Goal: Transaction & Acquisition: Purchase product/service

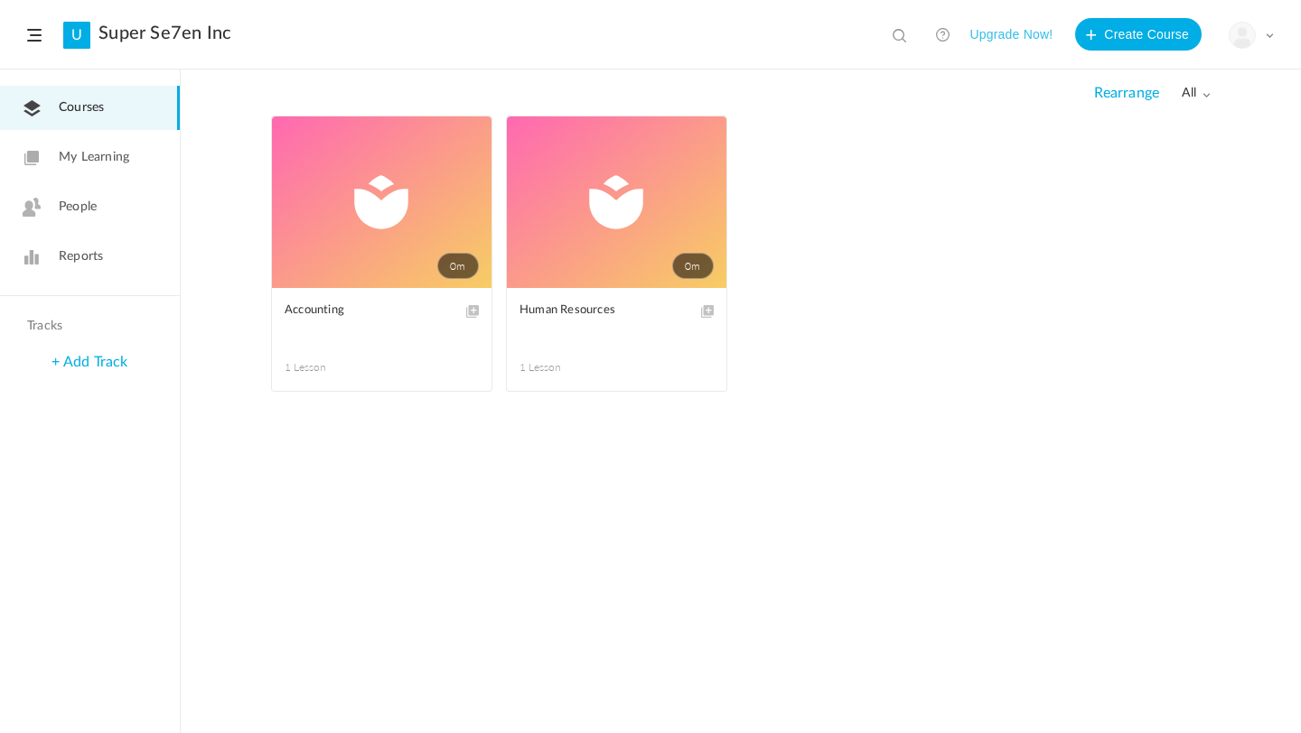
click at [1025, 36] on button "Upgrade Now!" at bounding box center [1010, 34] width 83 height 33
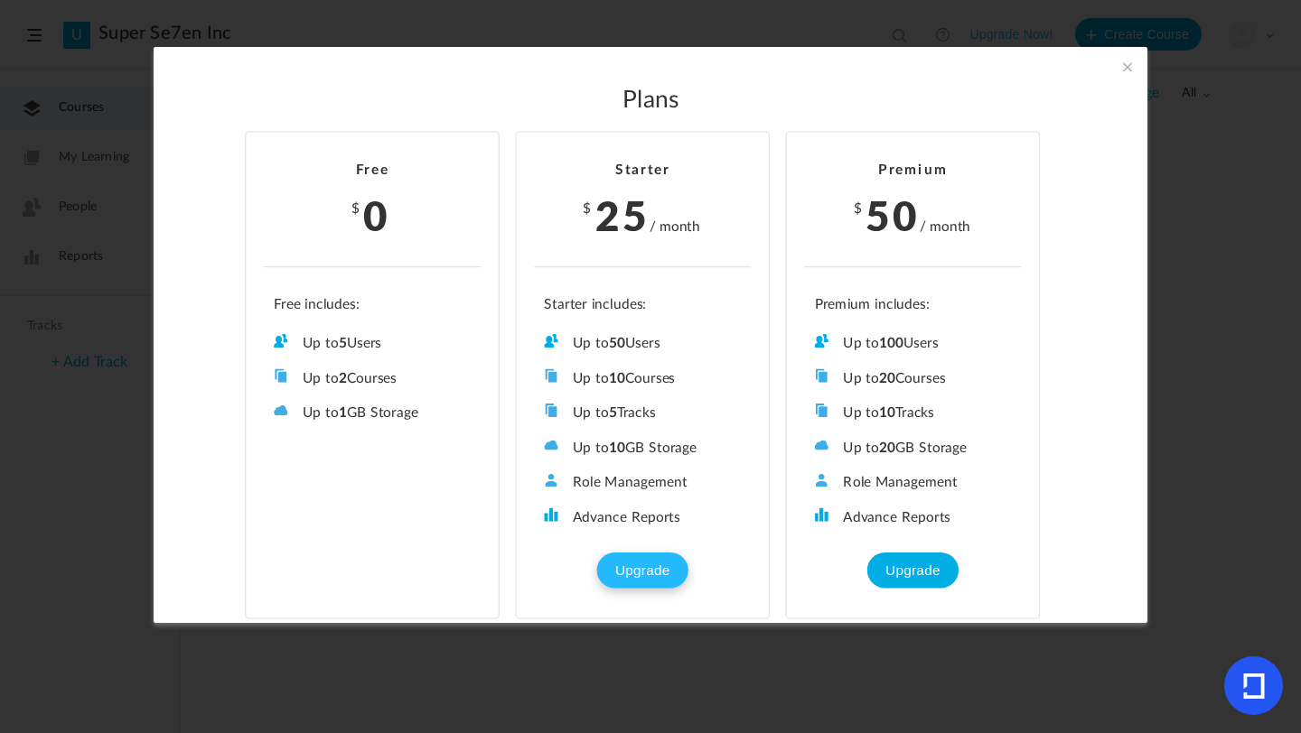
click at [639, 570] on button "Upgrade" at bounding box center [642, 571] width 90 height 36
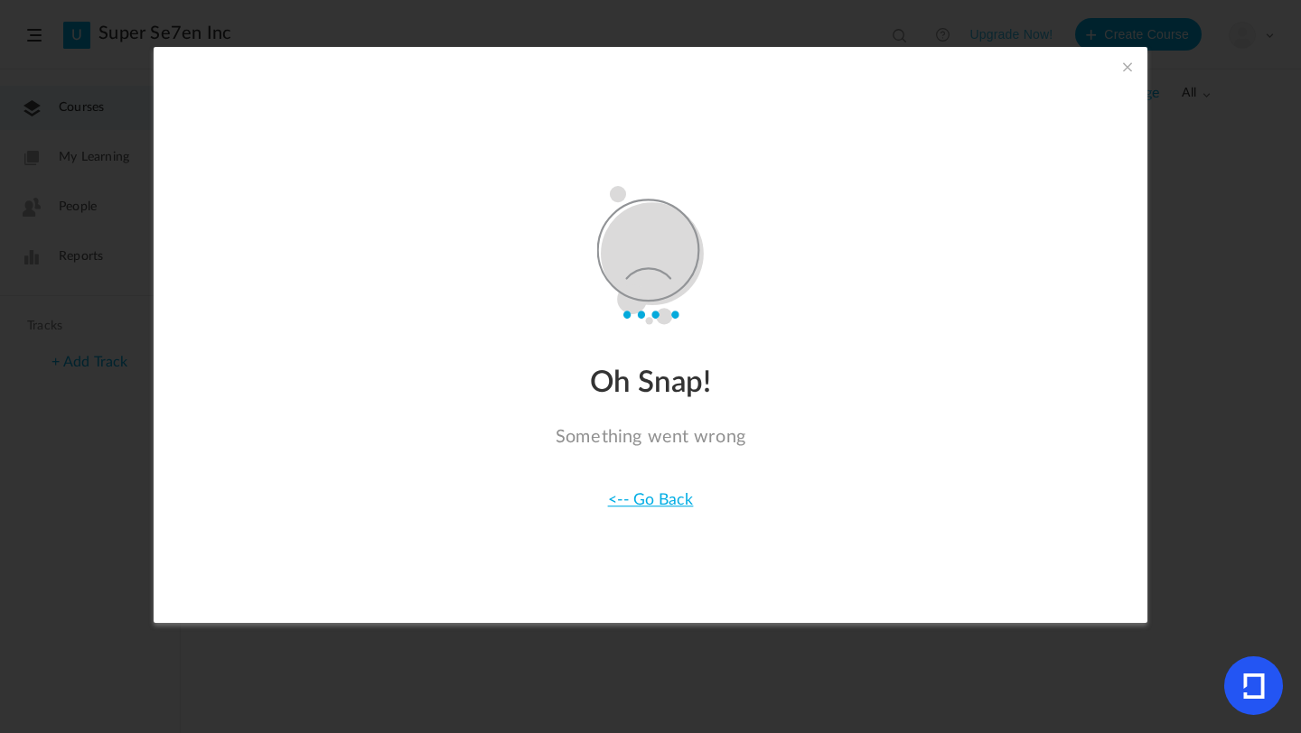
click at [1124, 69] on span at bounding box center [1127, 67] width 20 height 20
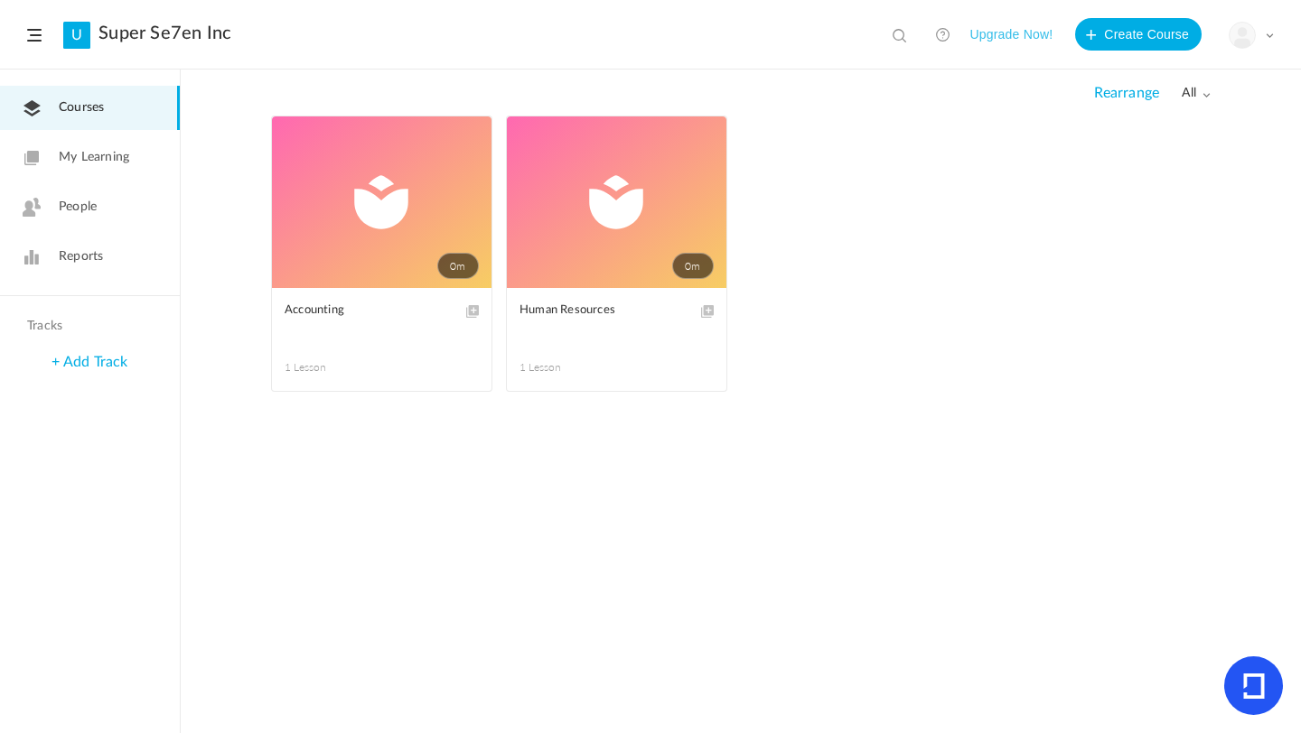
click at [1268, 38] on span at bounding box center [1269, 35] width 9 height 9
click at [1179, 78] on link "My Profile" at bounding box center [1188, 79] width 170 height 33
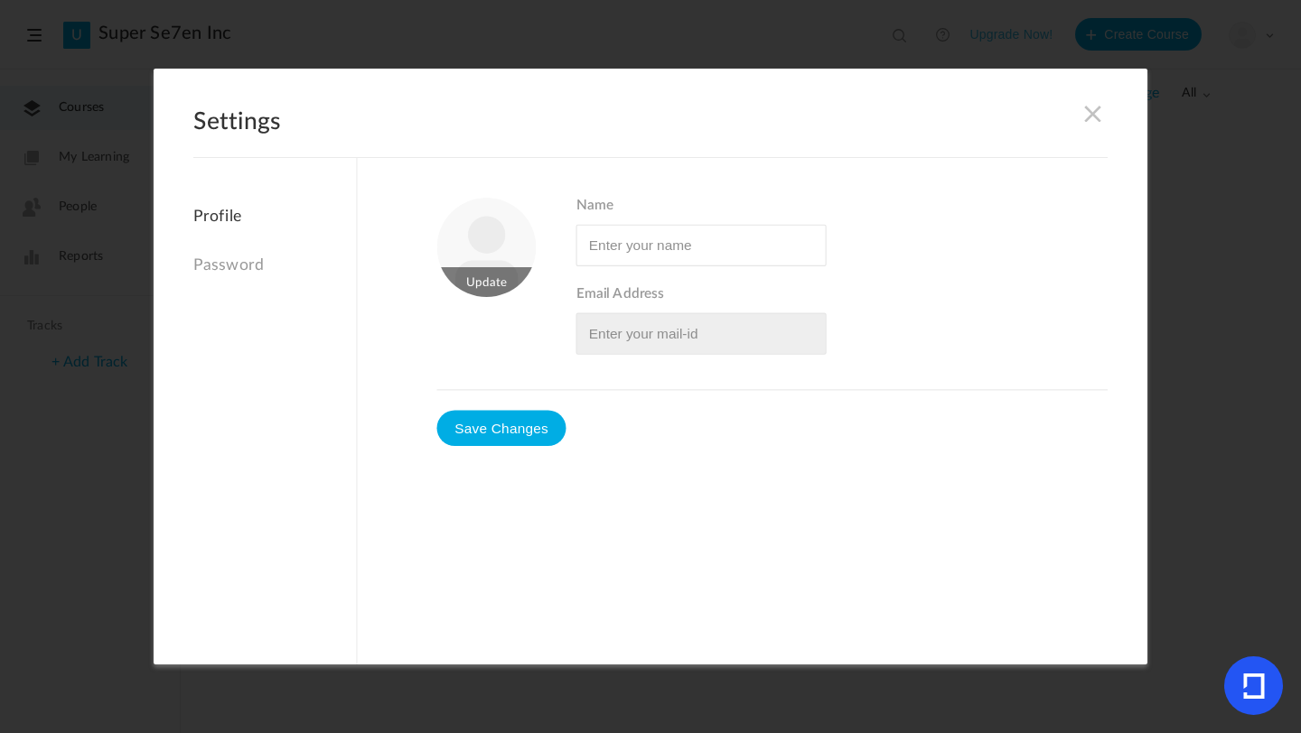
type input "Super Se7en"
type input "[EMAIL_ADDRESS][DOMAIN_NAME]"
click at [559, 350] on div "Name Email Address [EMAIL_ADDRESS][DOMAIN_NAME]" at bounding box center [772, 294] width 671 height 192
click at [1088, 116] on span at bounding box center [1093, 114] width 20 height 20
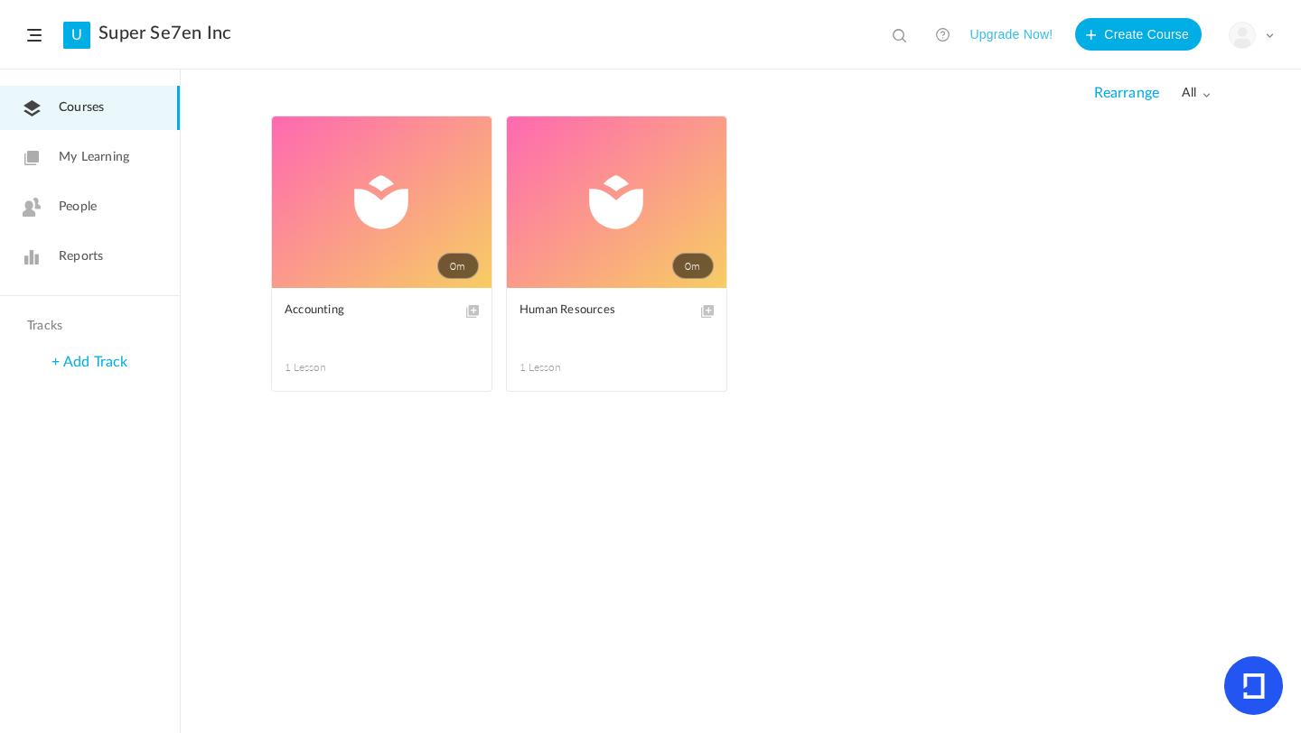
click at [1041, 31] on button "Upgrade Now!" at bounding box center [1010, 34] width 83 height 33
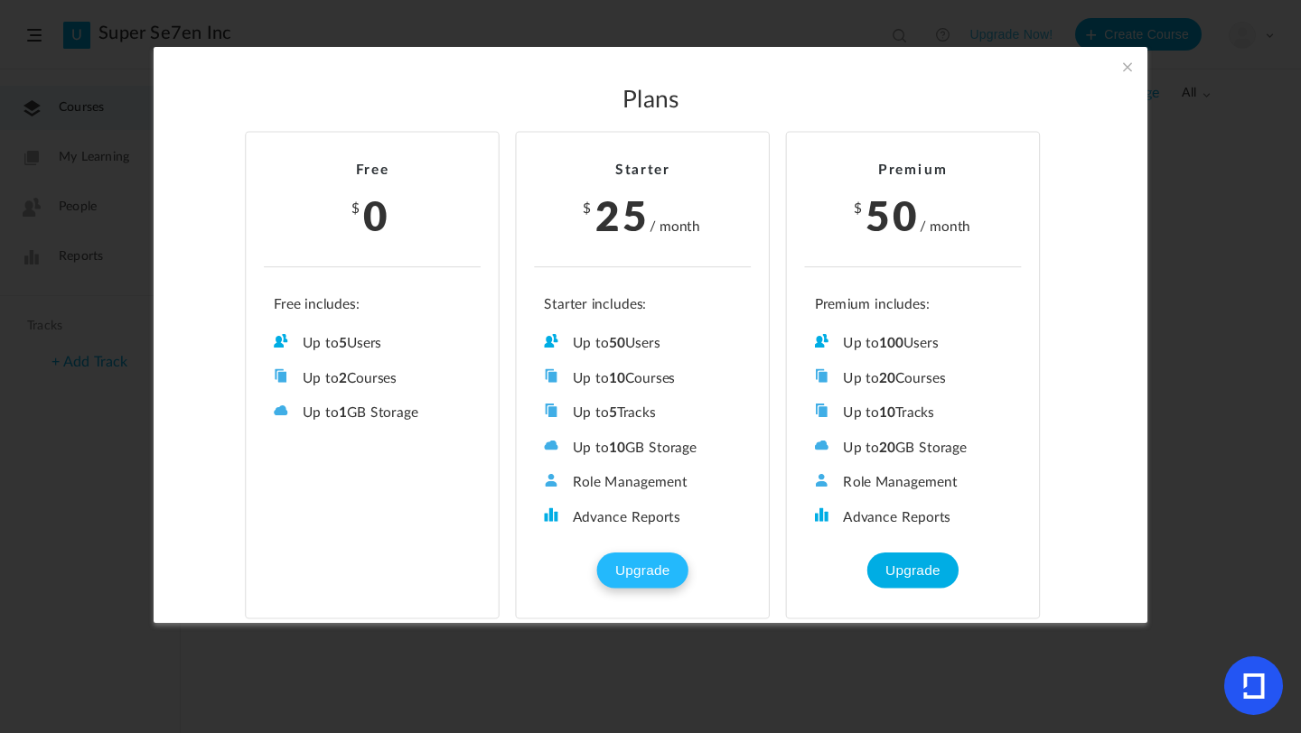
click at [639, 567] on button "Upgrade" at bounding box center [642, 571] width 90 height 36
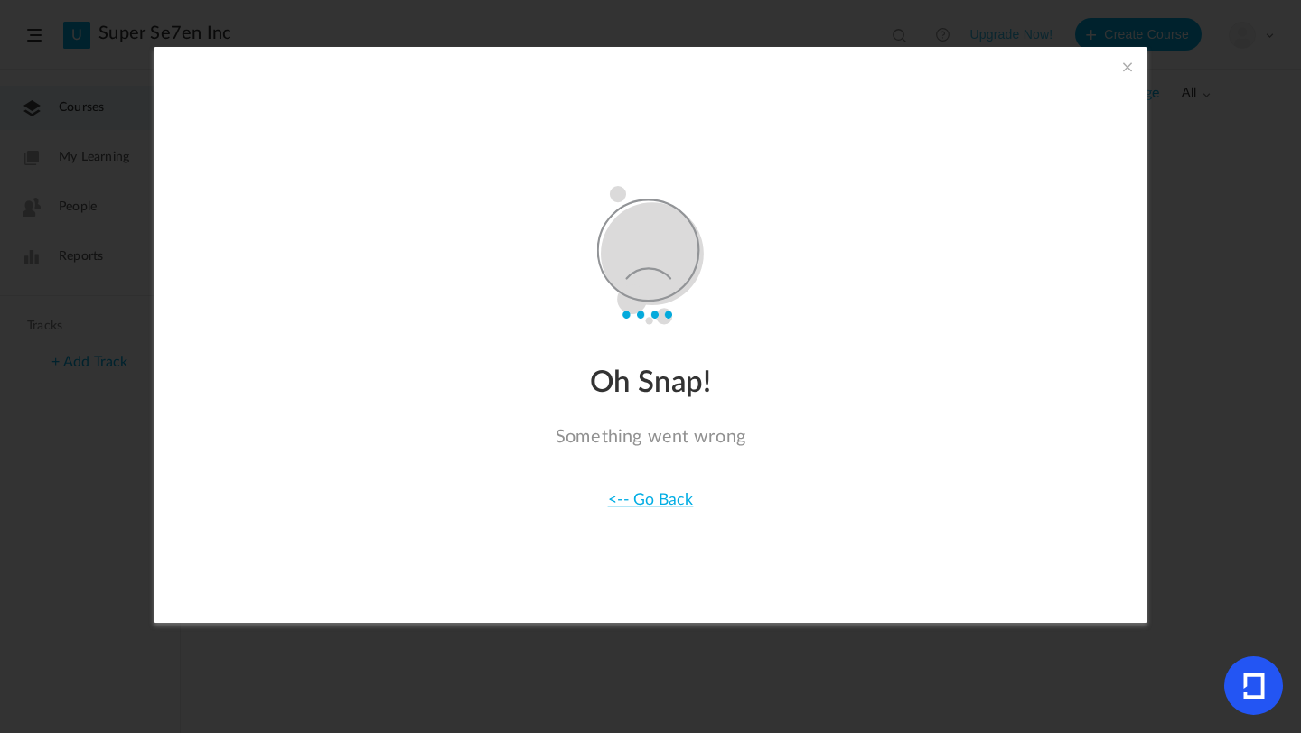
click at [1121, 68] on span at bounding box center [1127, 67] width 20 height 20
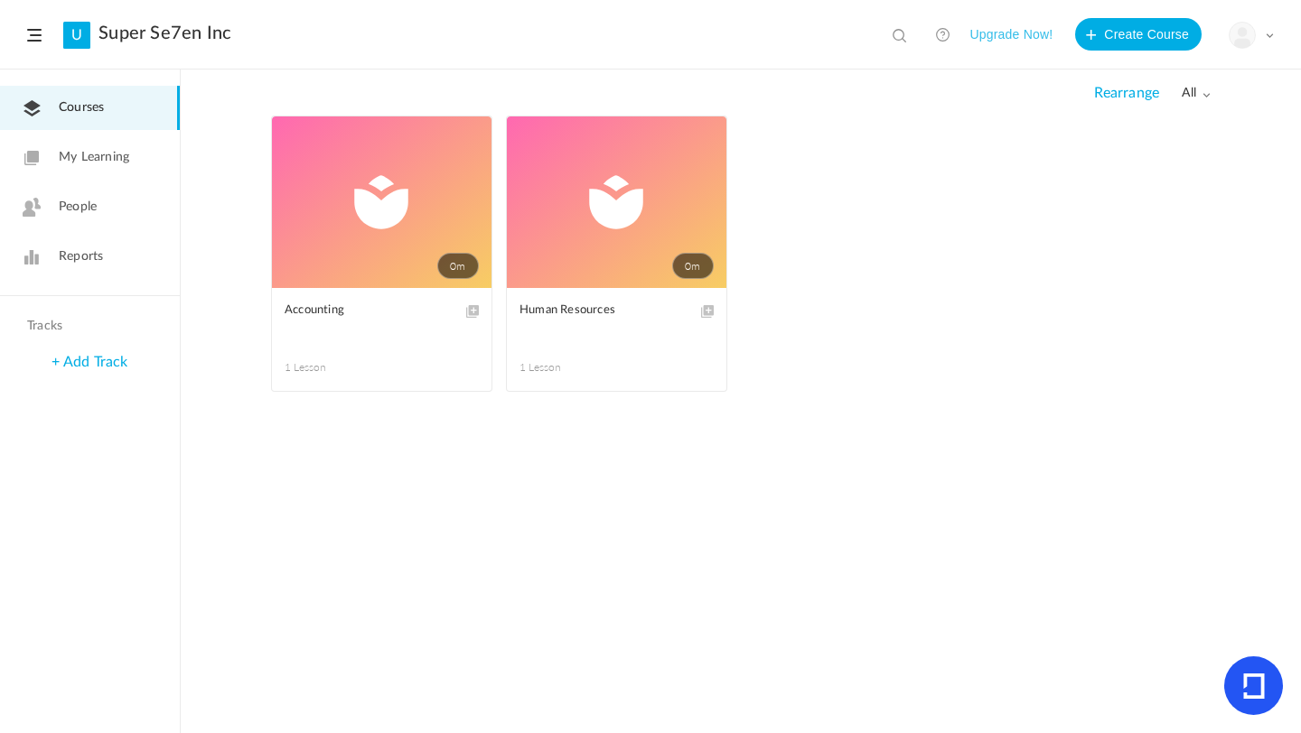
click at [1039, 31] on button "Upgrade Now!" at bounding box center [1010, 34] width 83 height 33
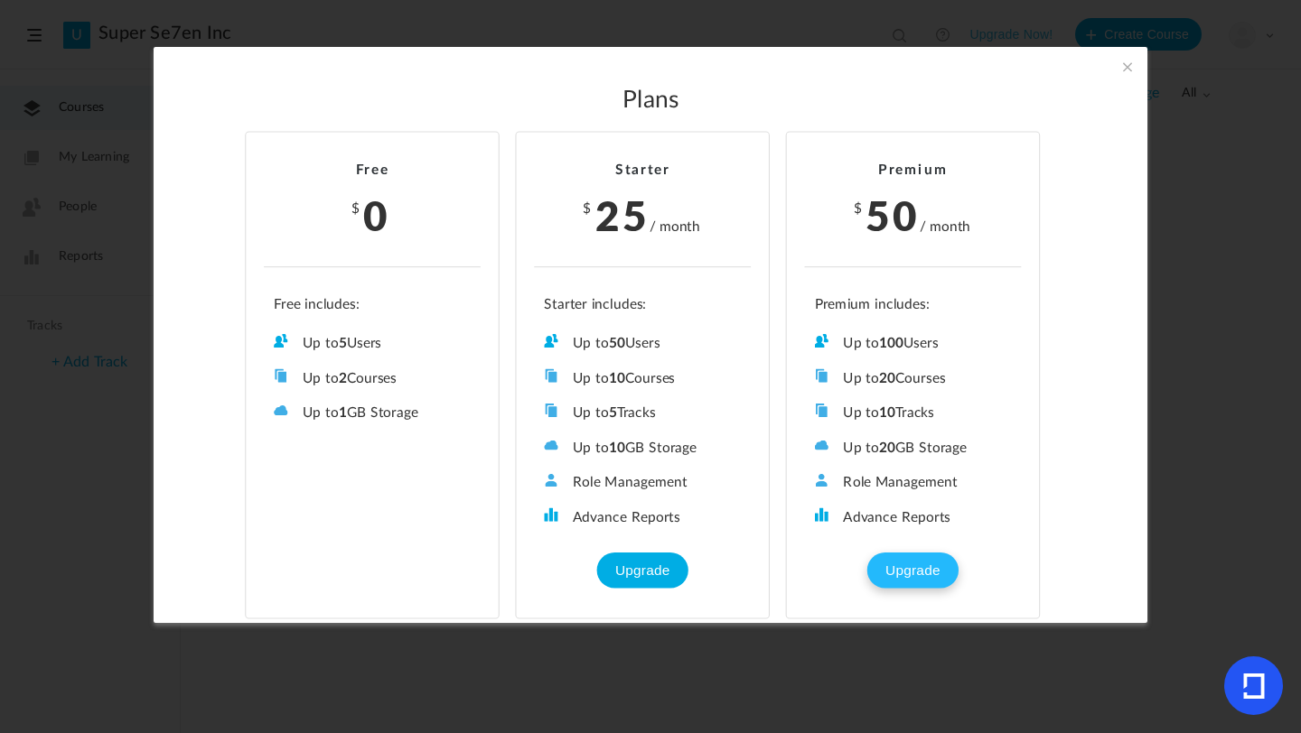
click at [903, 556] on button "Upgrade" at bounding box center [912, 571] width 90 height 36
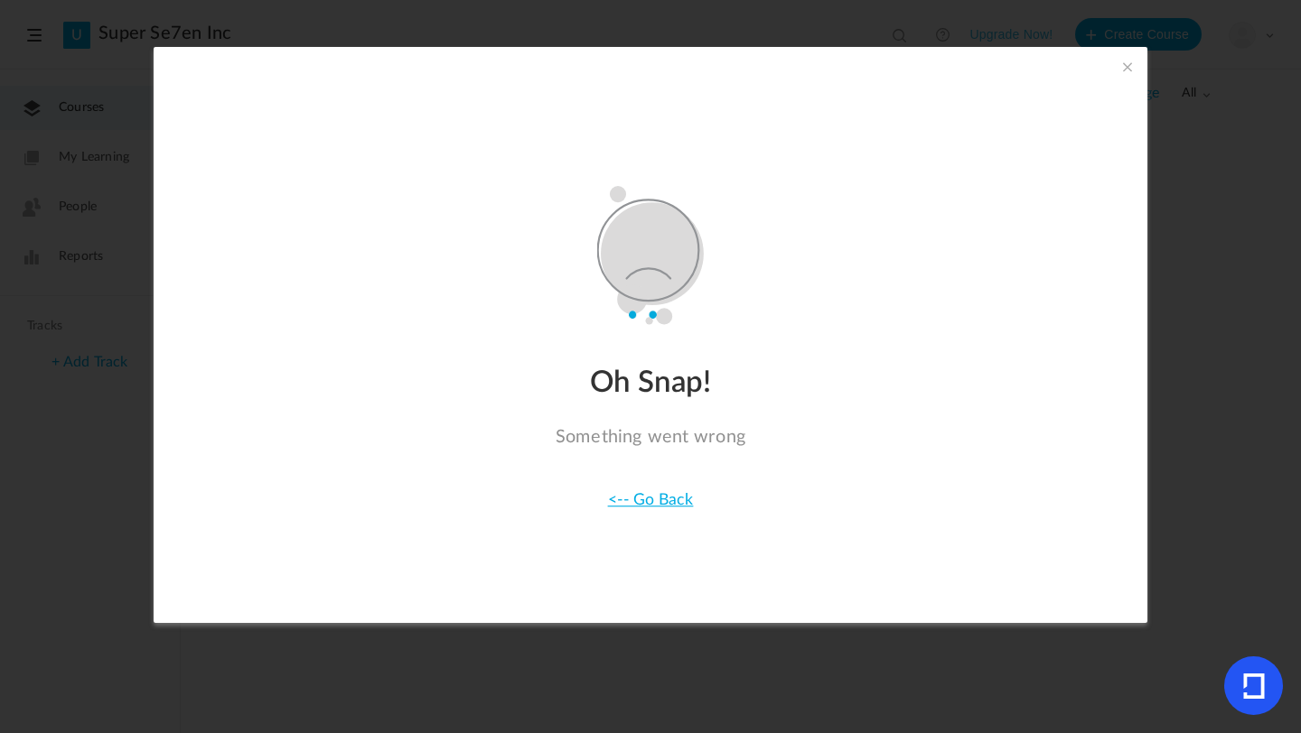
click at [1243, 680] on icon at bounding box center [1254, 686] width 22 height 25
